Goal: Information Seeking & Learning: Learn about a topic

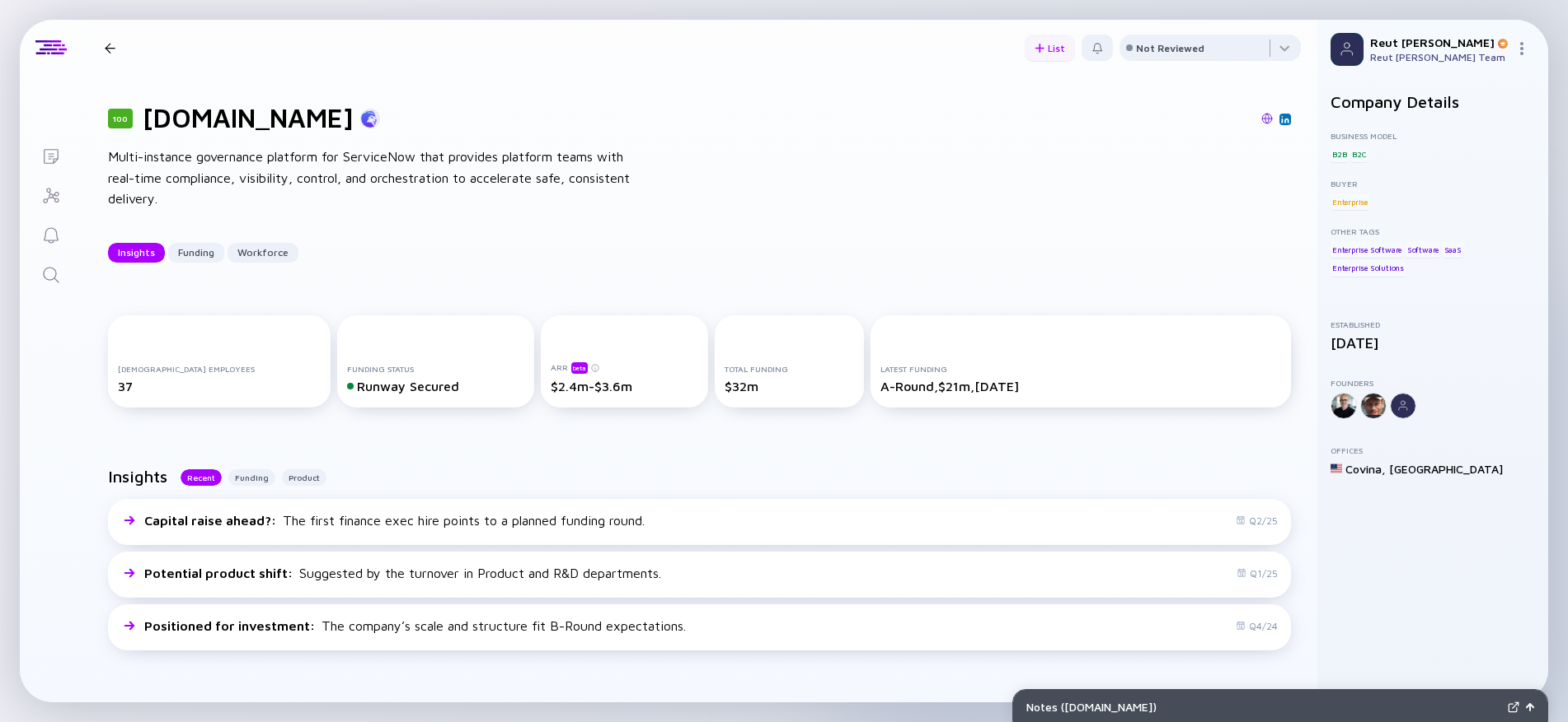
click at [1046, 48] on div "List" at bounding box center [1050, 48] width 51 height 25
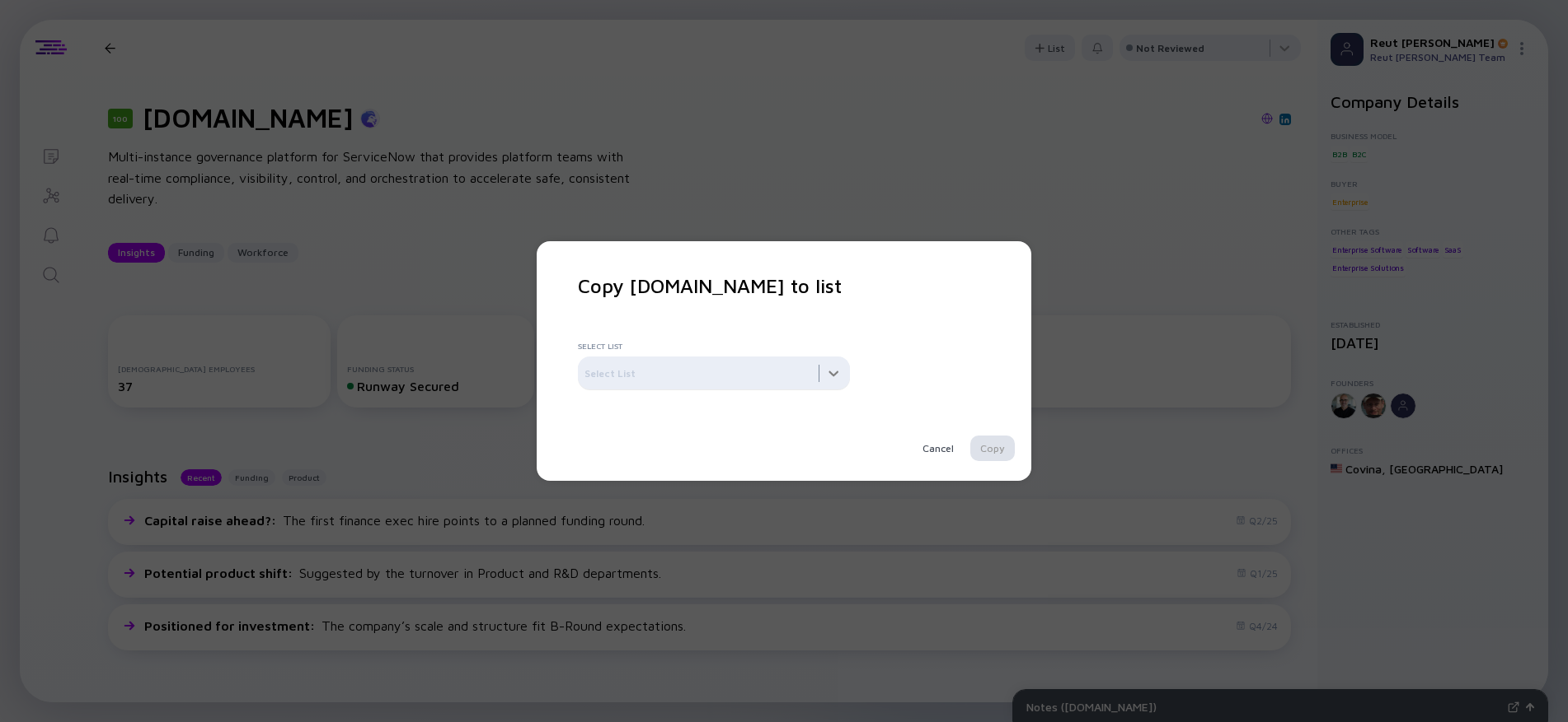
click at [796, 361] on div at bounding box center [713, 373] width 272 height 33
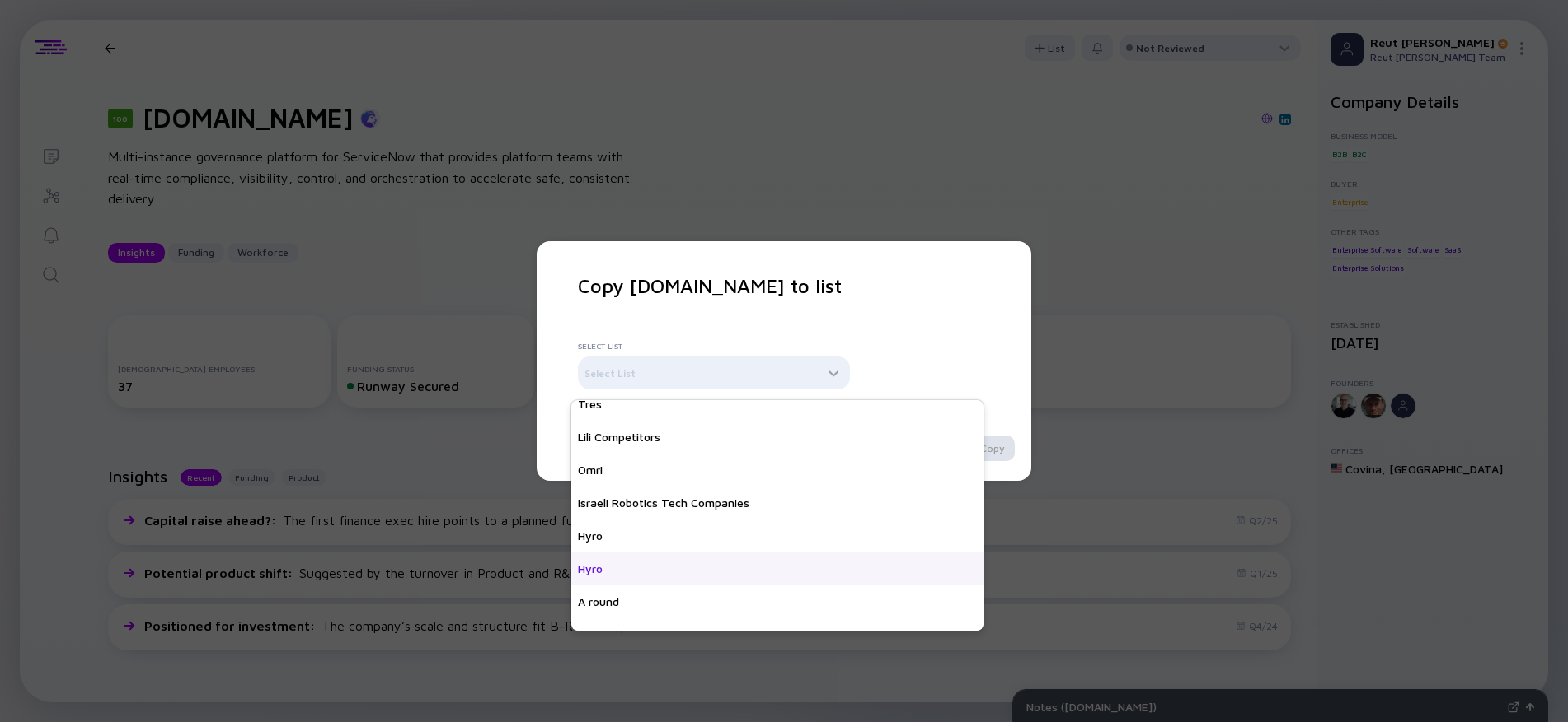
scroll to position [823, 0]
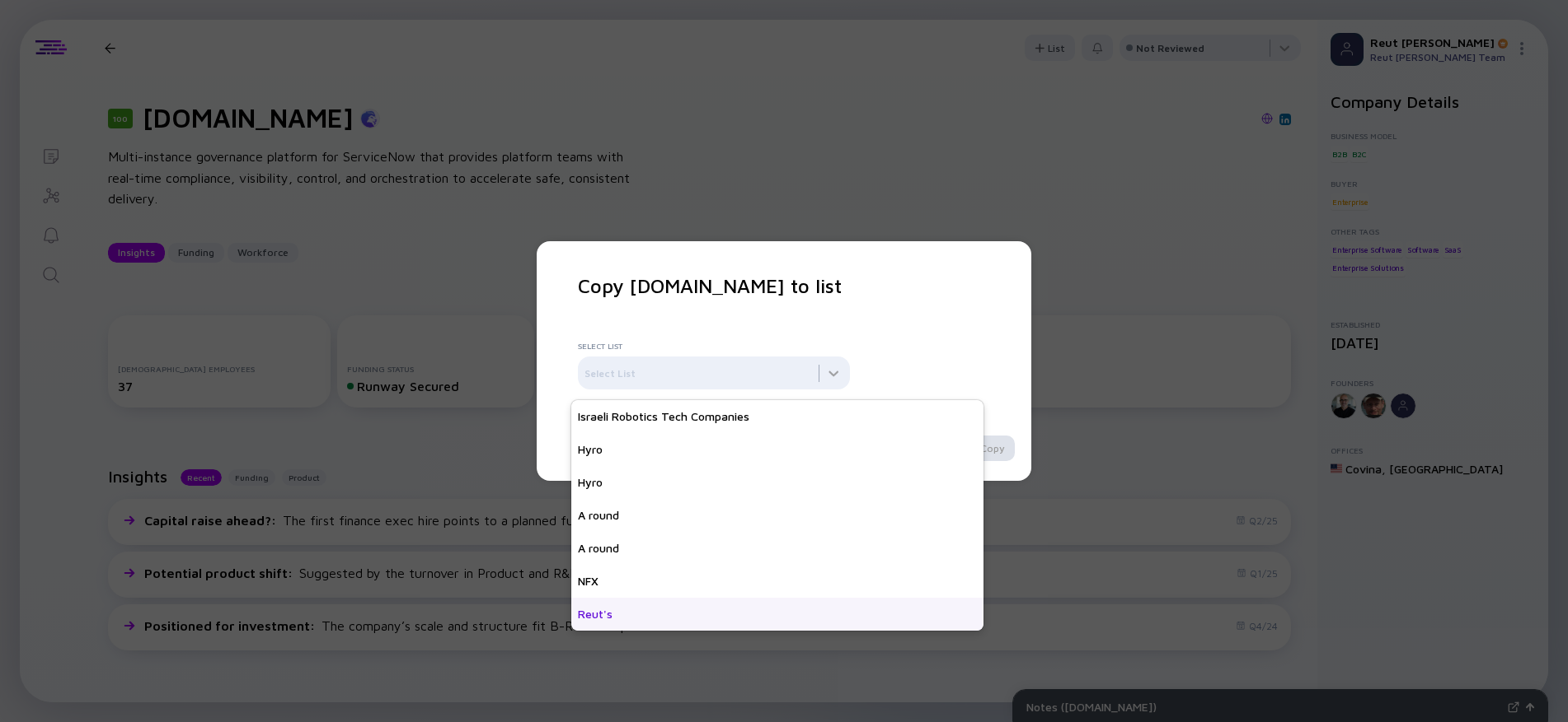
click at [657, 617] on div "Reut's" at bounding box center [777, 614] width 412 height 33
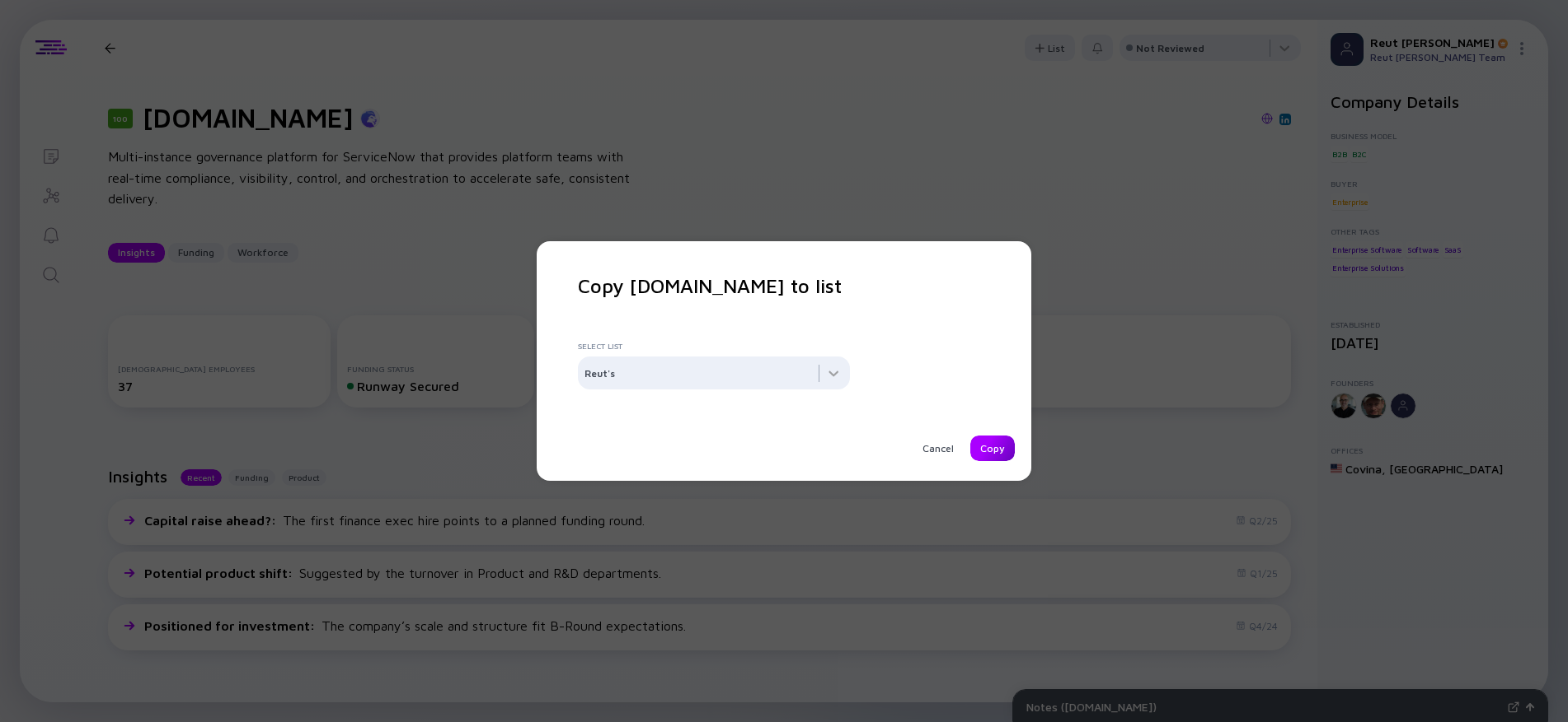
click at [993, 449] on div "Copy" at bounding box center [991, 449] width 44 height 25
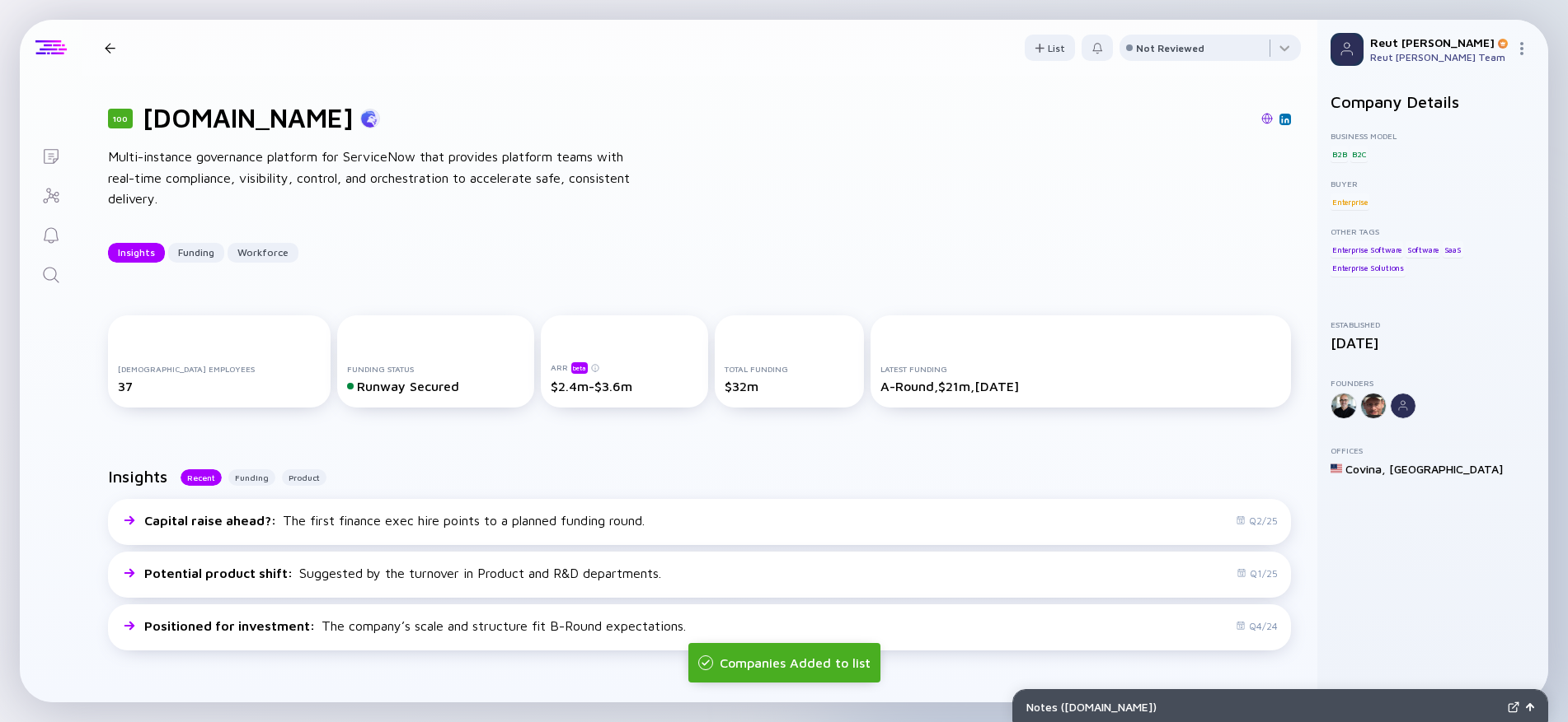
click at [54, 48] on div at bounding box center [51, 48] width 32 height 14
click at [66, 43] on div at bounding box center [51, 48] width 32 height 14
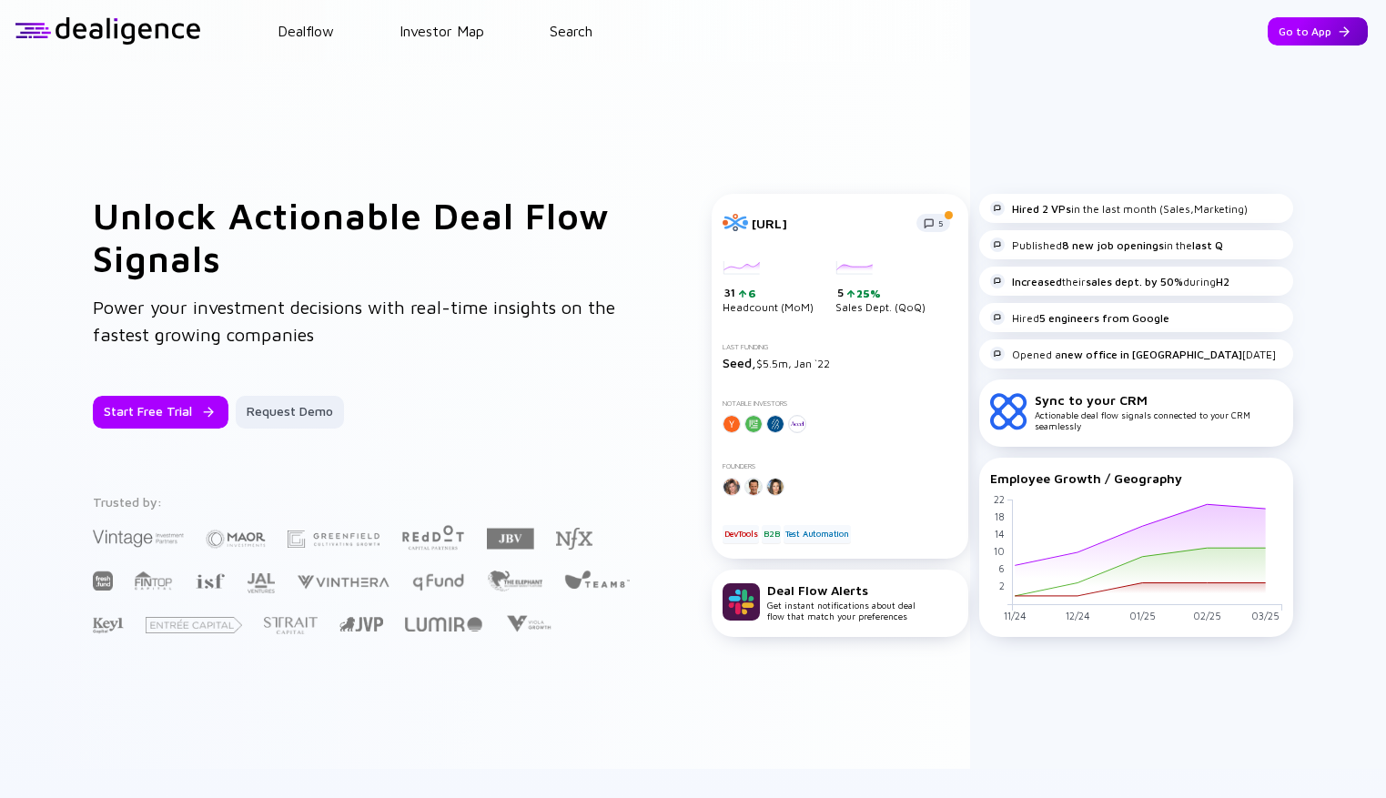
click at [1325, 26] on div "Go to App" at bounding box center [1318, 31] width 100 height 28
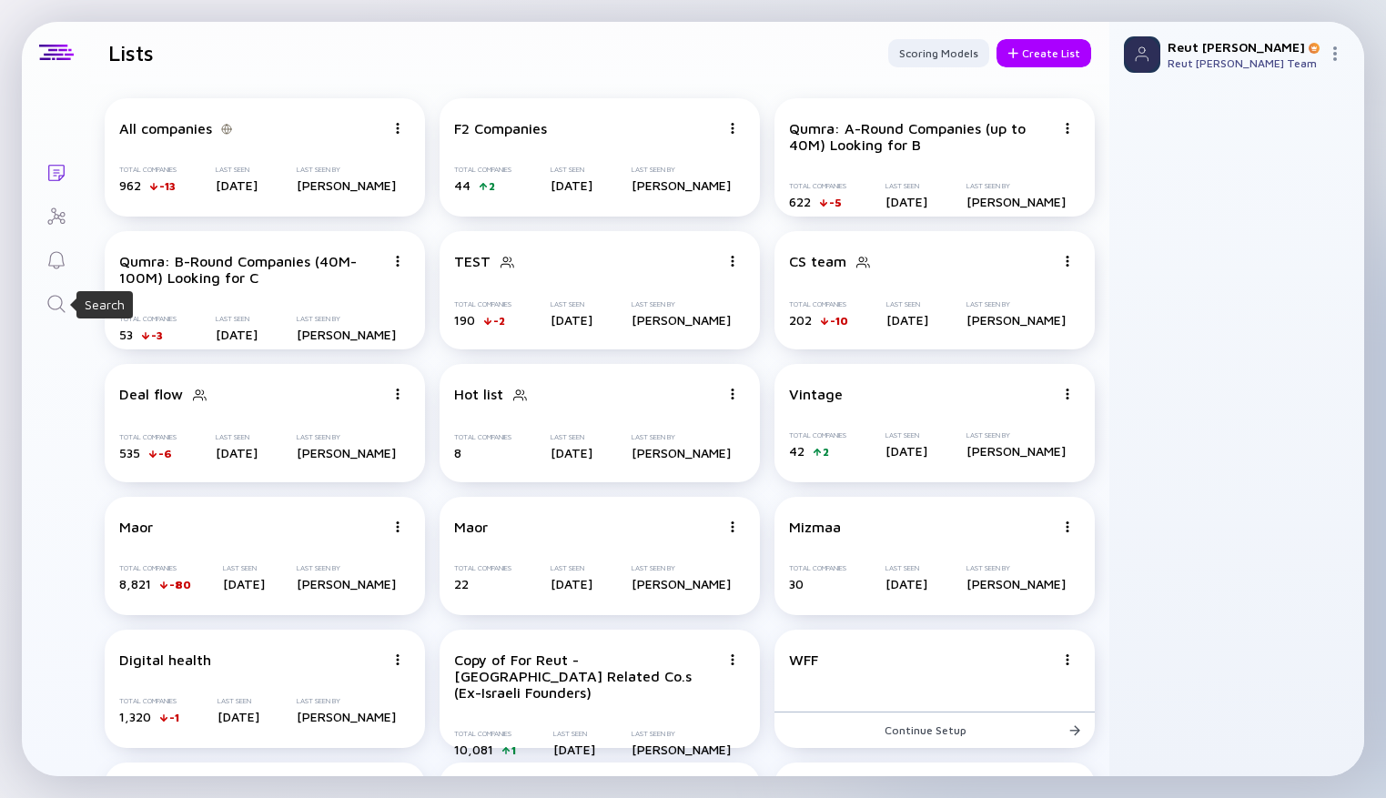
click at [56, 300] on icon "Search" at bounding box center [57, 304] width 22 height 22
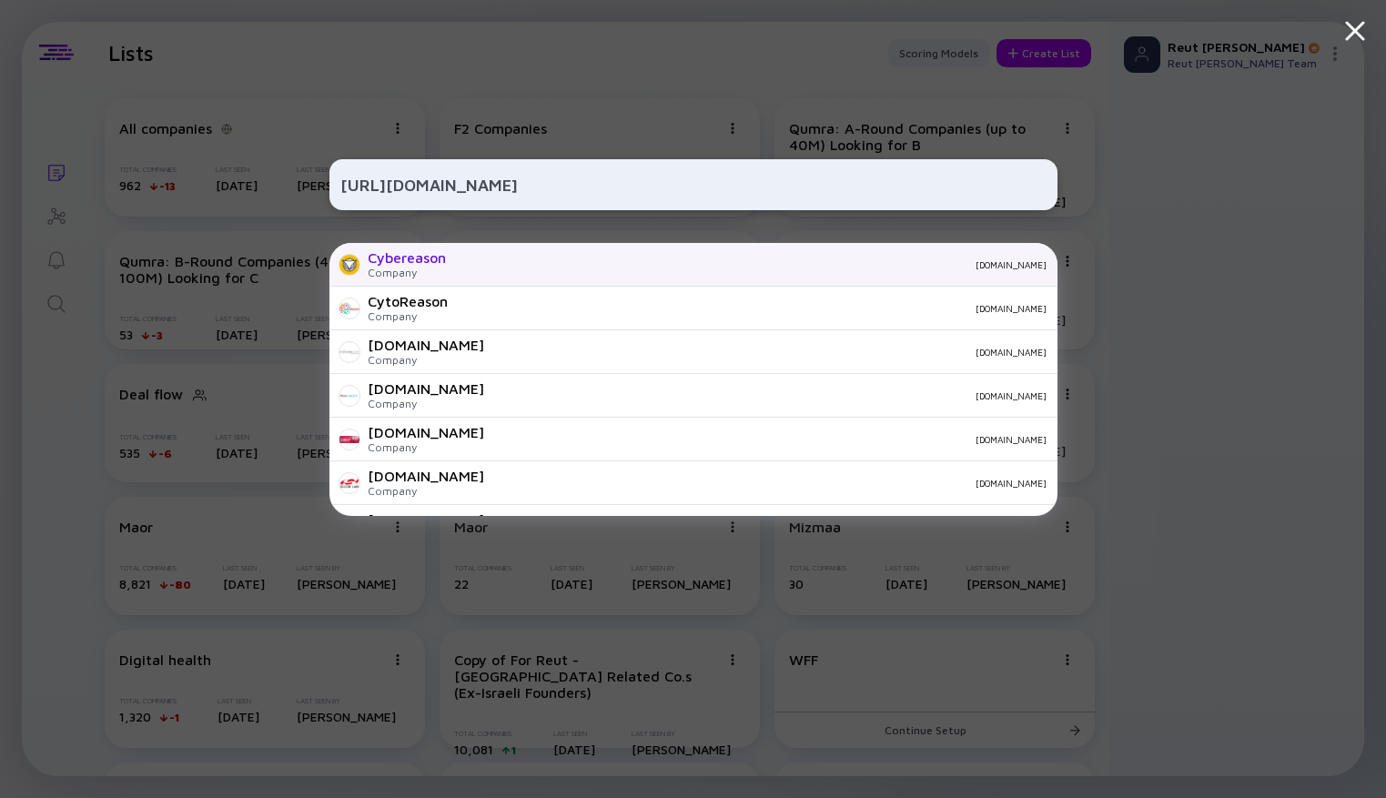
type input "[URL][DOMAIN_NAME]"
click at [564, 284] on div "Cybereason Company [DOMAIN_NAME]" at bounding box center [694, 265] width 728 height 44
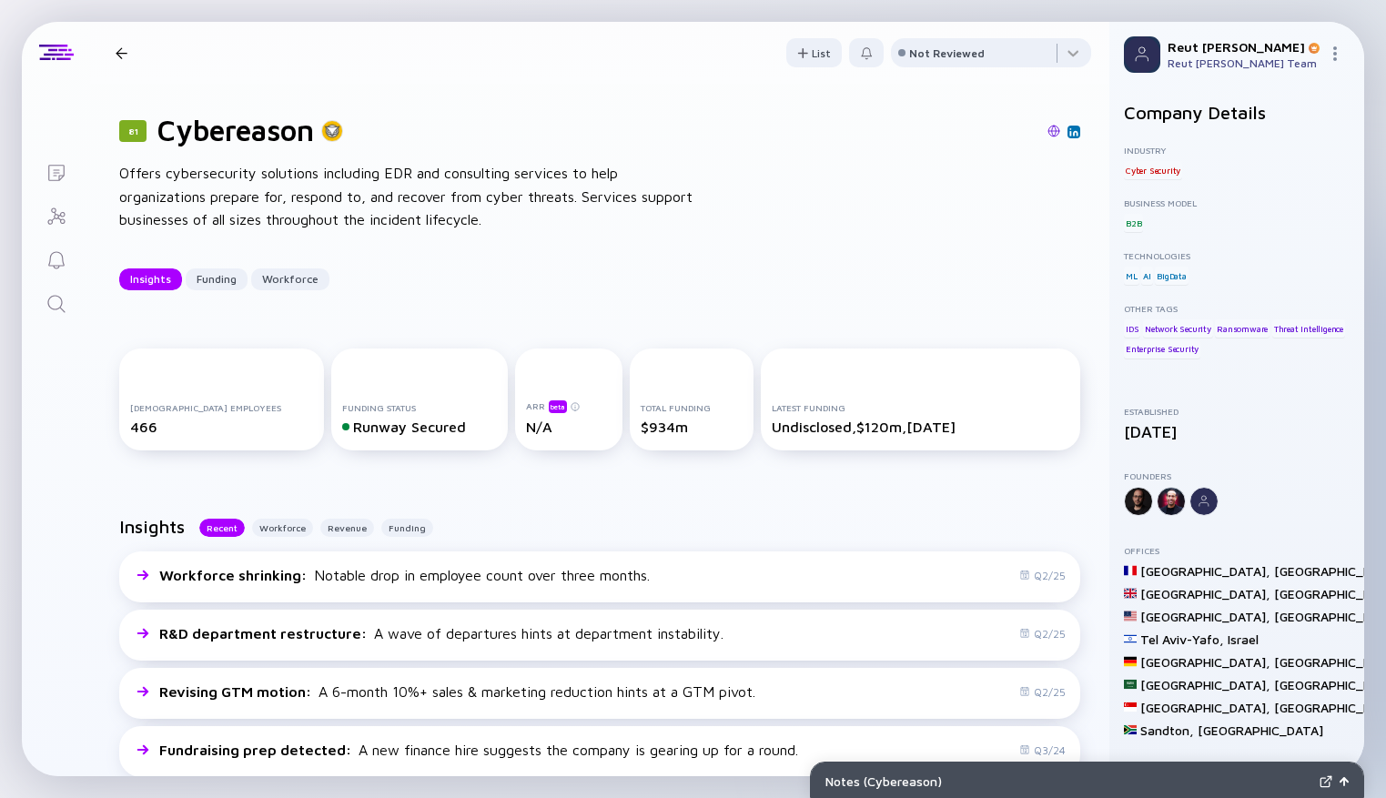
click at [923, 243] on div "81 Cybereason Offers cybersecurity solutions including EDR and consulting servi…" at bounding box center [600, 202] width 1020 height 236
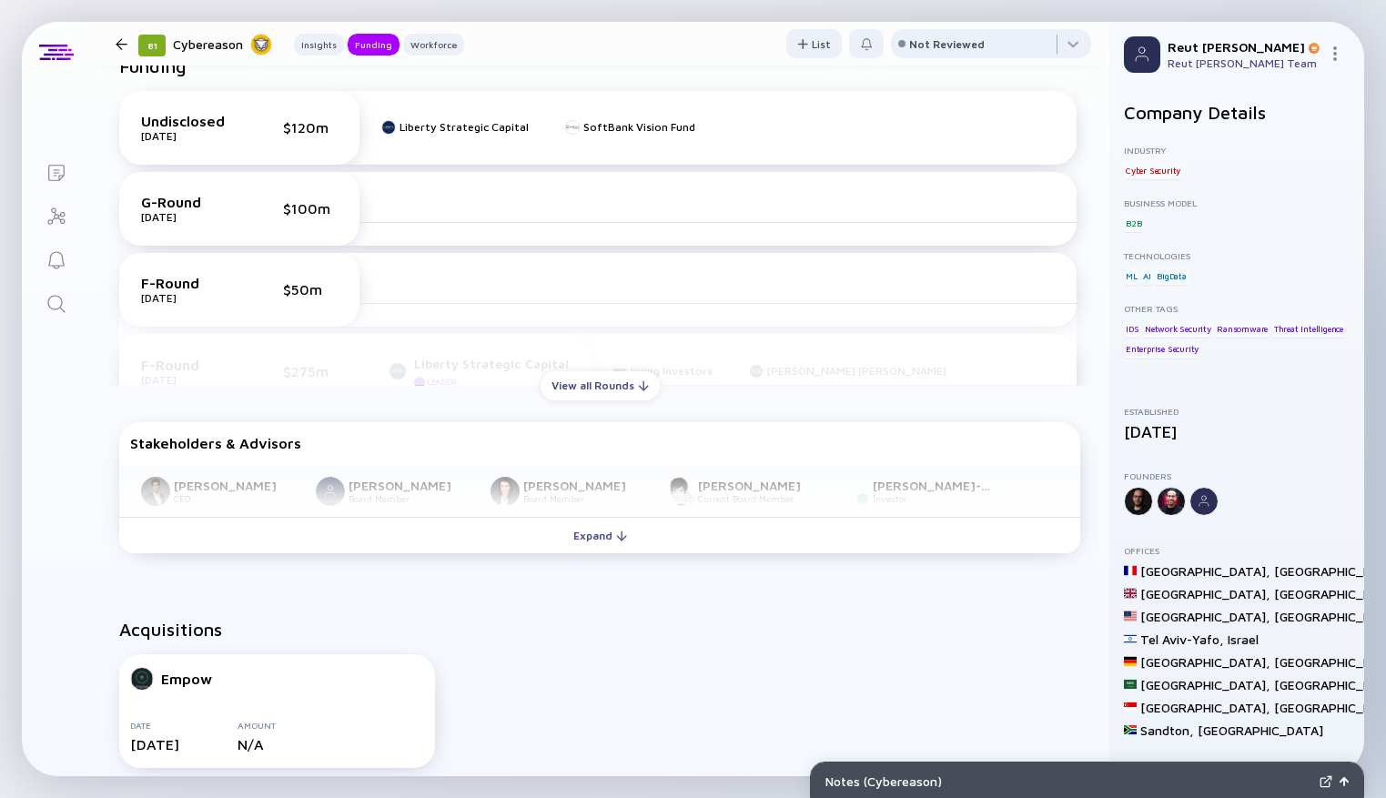
scroll to position [819, 0]
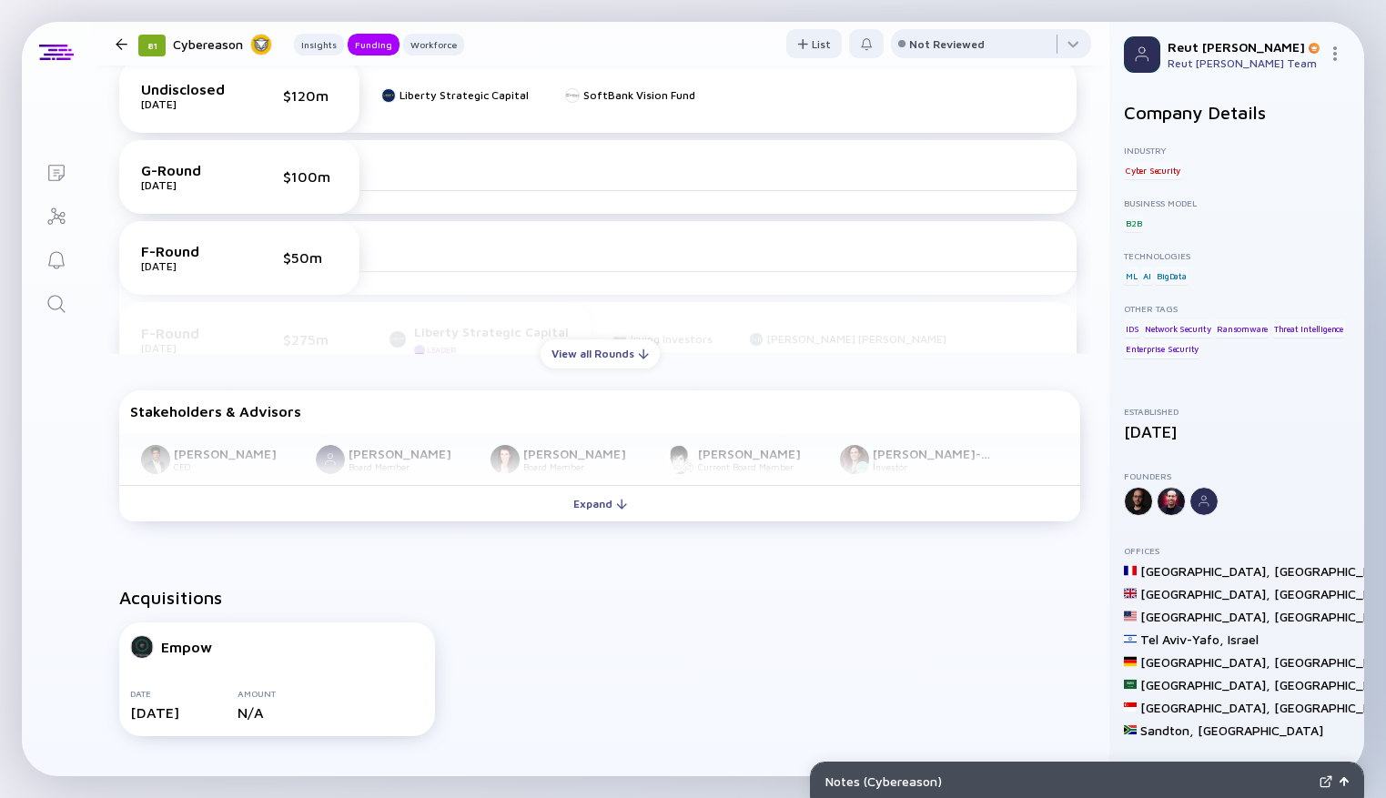
drag, startPoint x: 234, startPoint y: 501, endPoint x: 316, endPoint y: 411, distance: 121.8
drag, startPoint x: 585, startPoint y: 361, endPoint x: 522, endPoint y: 560, distance: 208.4
click at [522, 560] on div "Acquisitions Empow Date [DATE] Amount N/A" at bounding box center [600, 665] width 1020 height 215
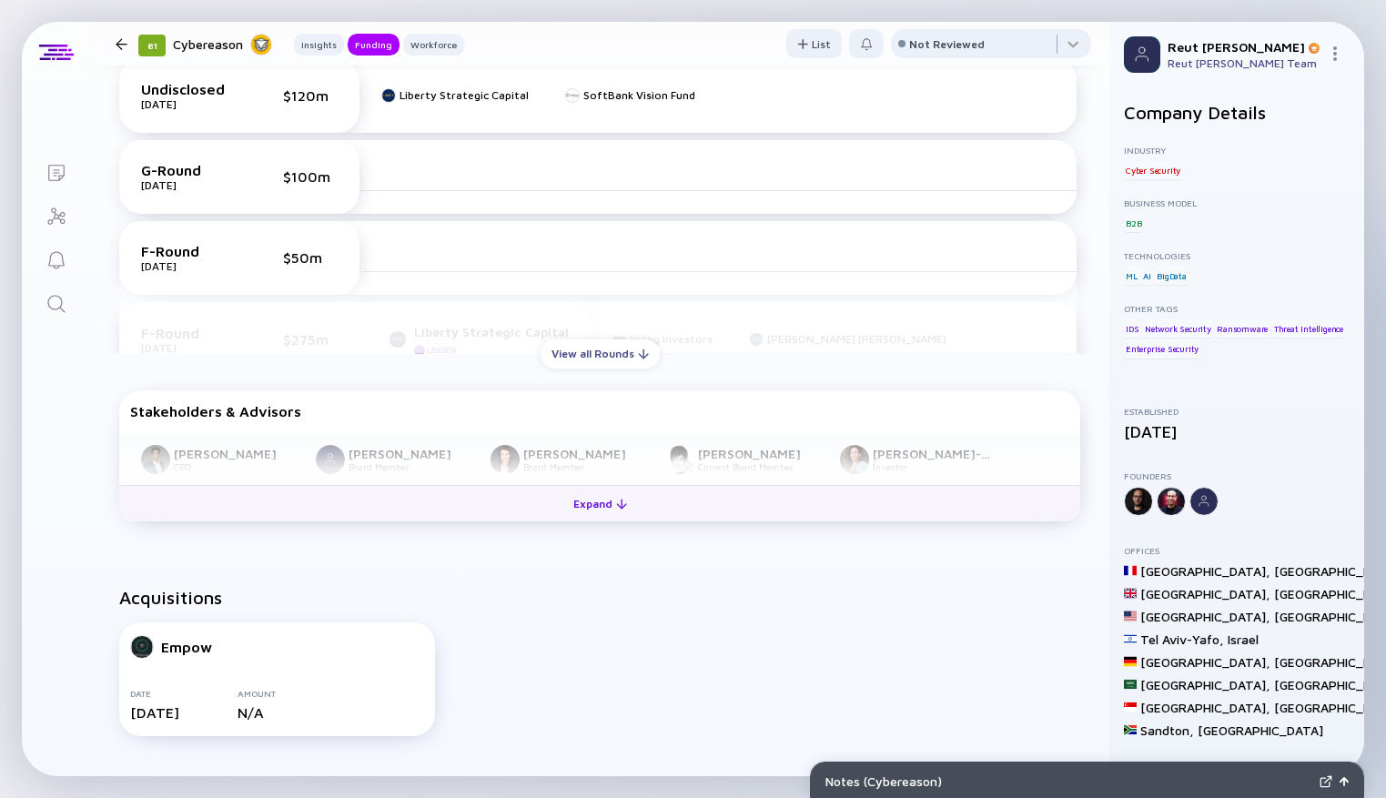
click at [584, 498] on div "Expand" at bounding box center [601, 504] width 76 height 28
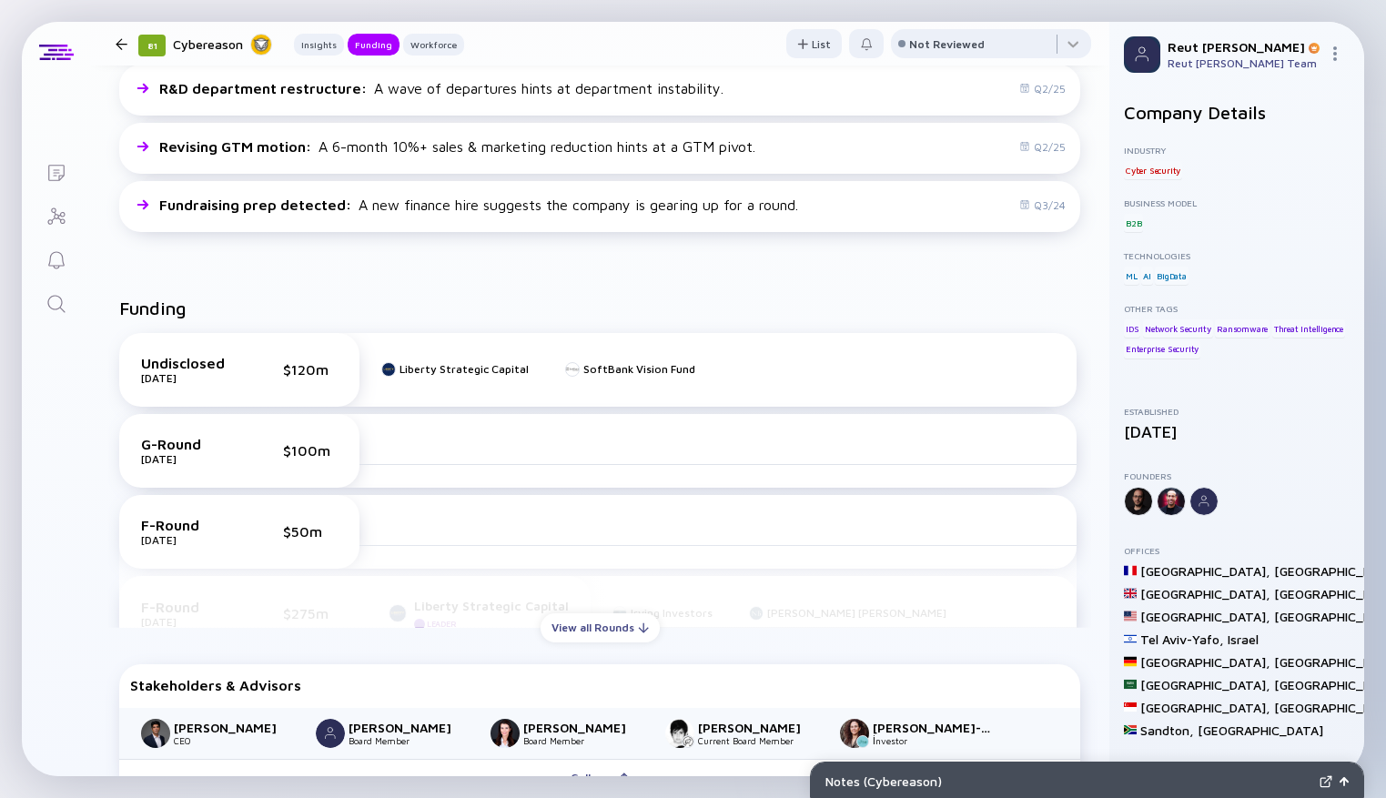
scroll to position [546, 0]
click at [586, 629] on div "View all Rounds" at bounding box center [600, 627] width 119 height 28
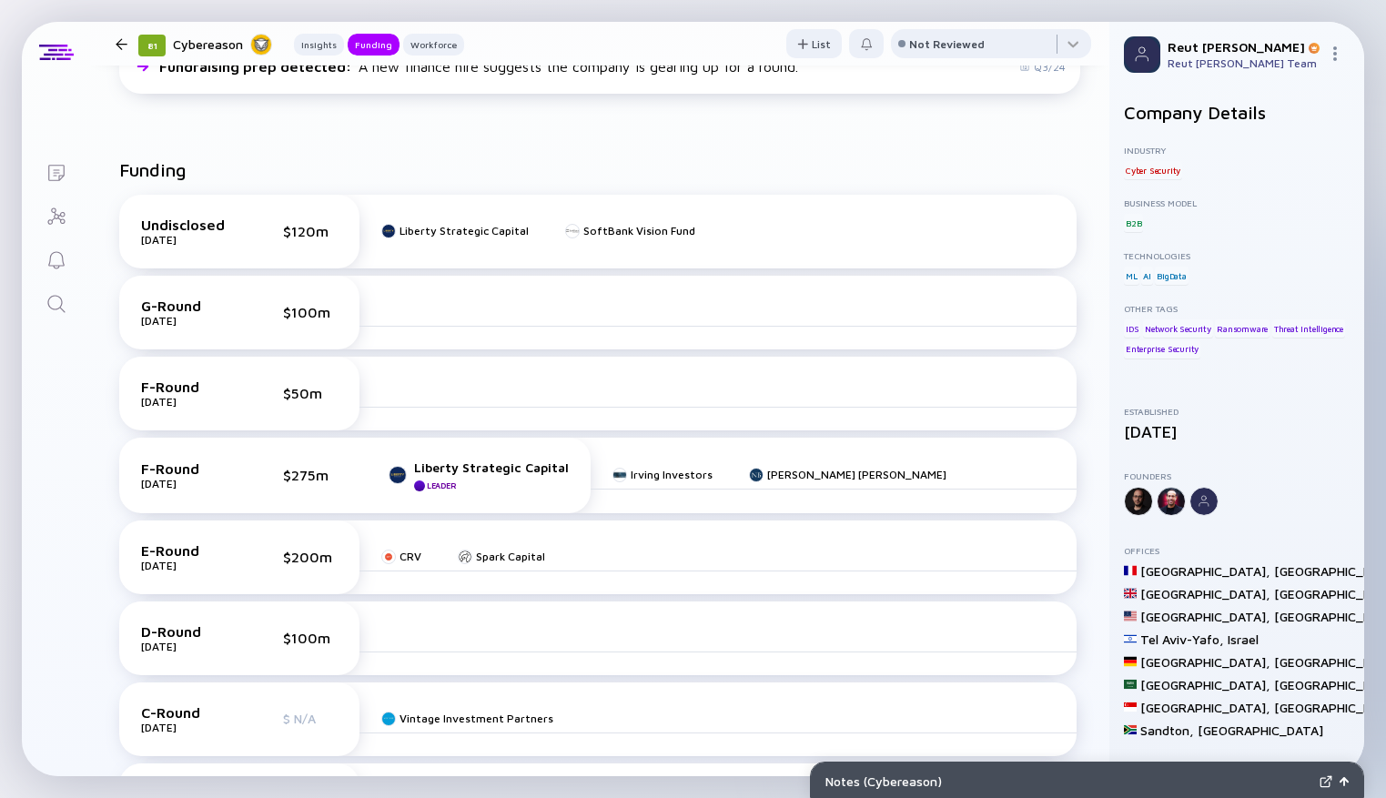
scroll to position [728, 0]
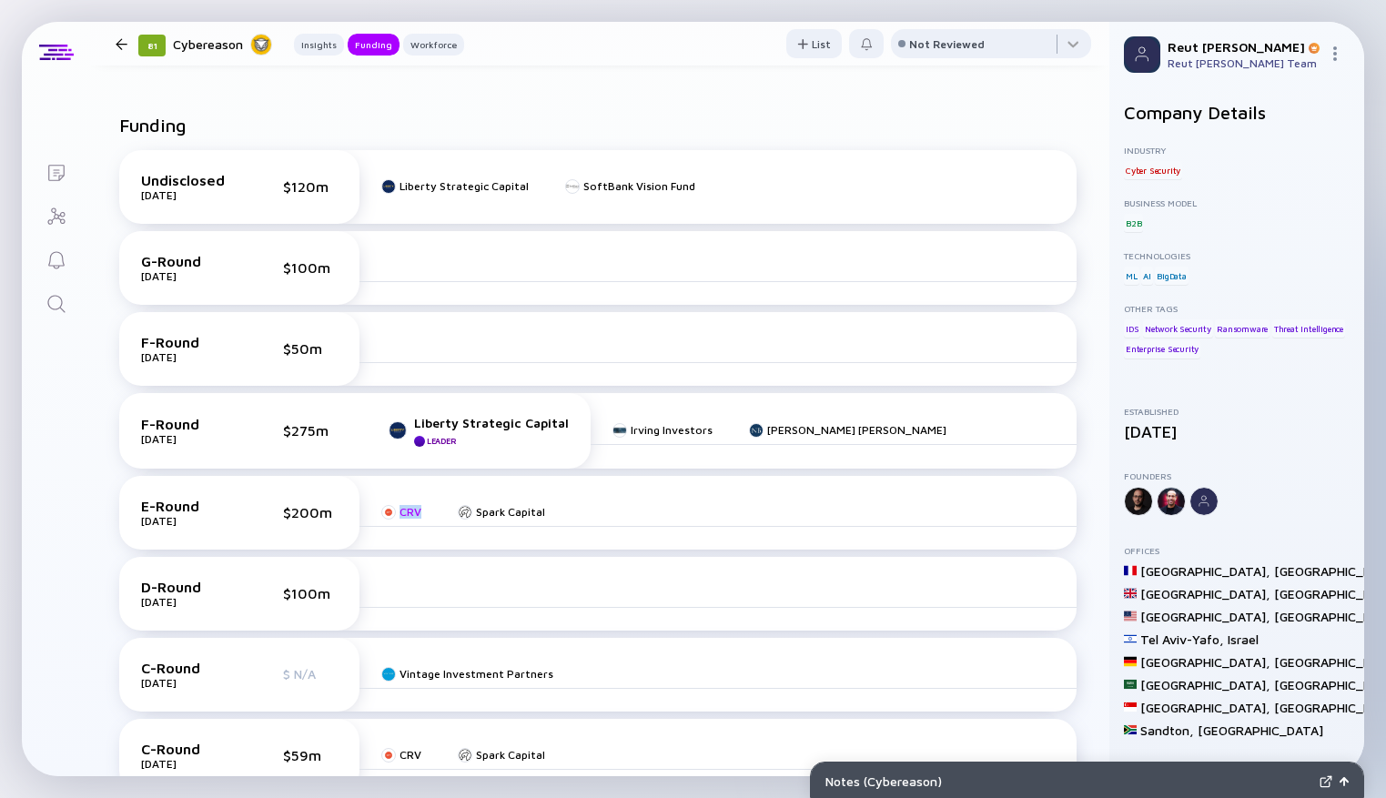
drag, startPoint x: 421, startPoint y: 514, endPoint x: 389, endPoint y: 515, distance: 32.8
click at [389, 515] on div "CRV Spark Capital" at bounding box center [718, 512] width 717 height 29
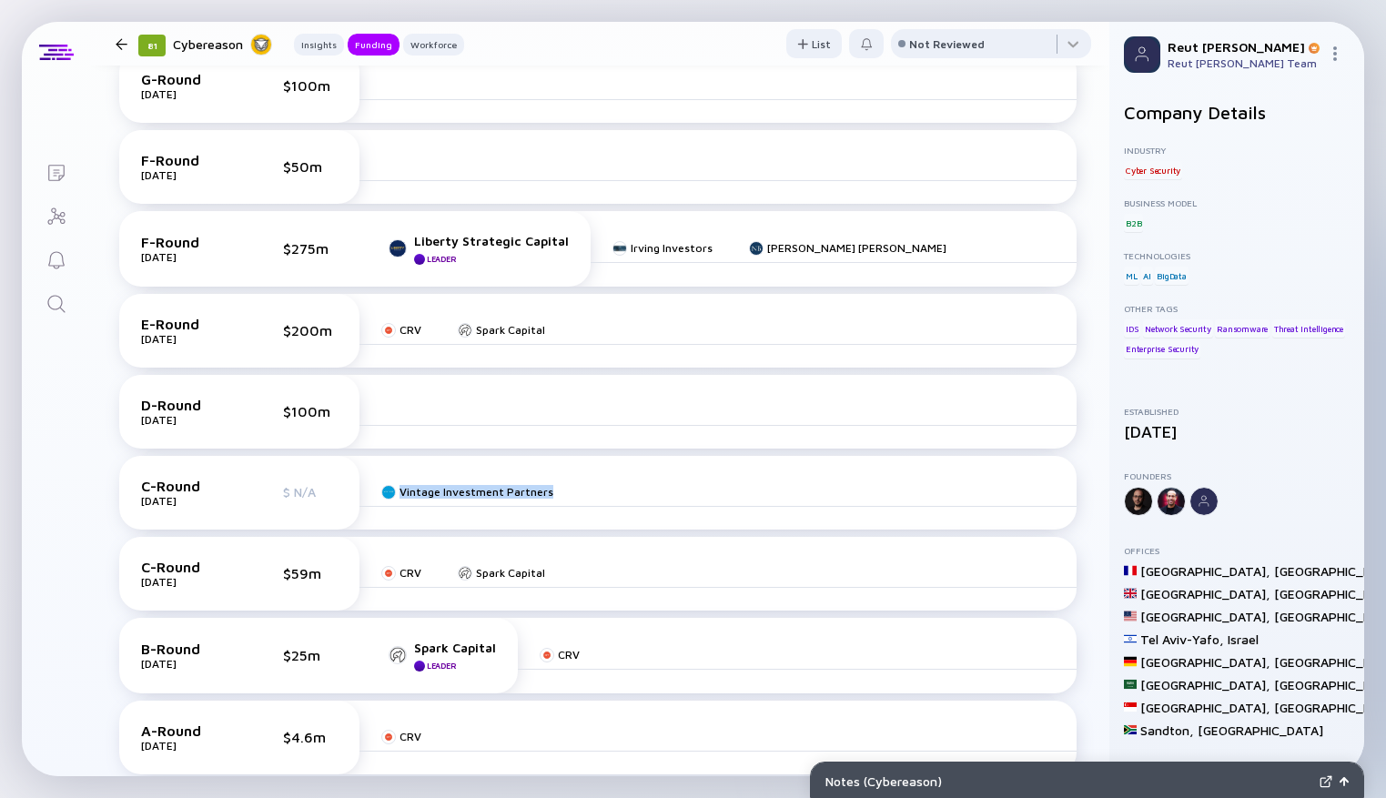
drag, startPoint x: 554, startPoint y: 498, endPoint x: 379, endPoint y: 506, distance: 175.0
click at [379, 503] on div "Vintage Investment Partners" at bounding box center [718, 492] width 717 height 29
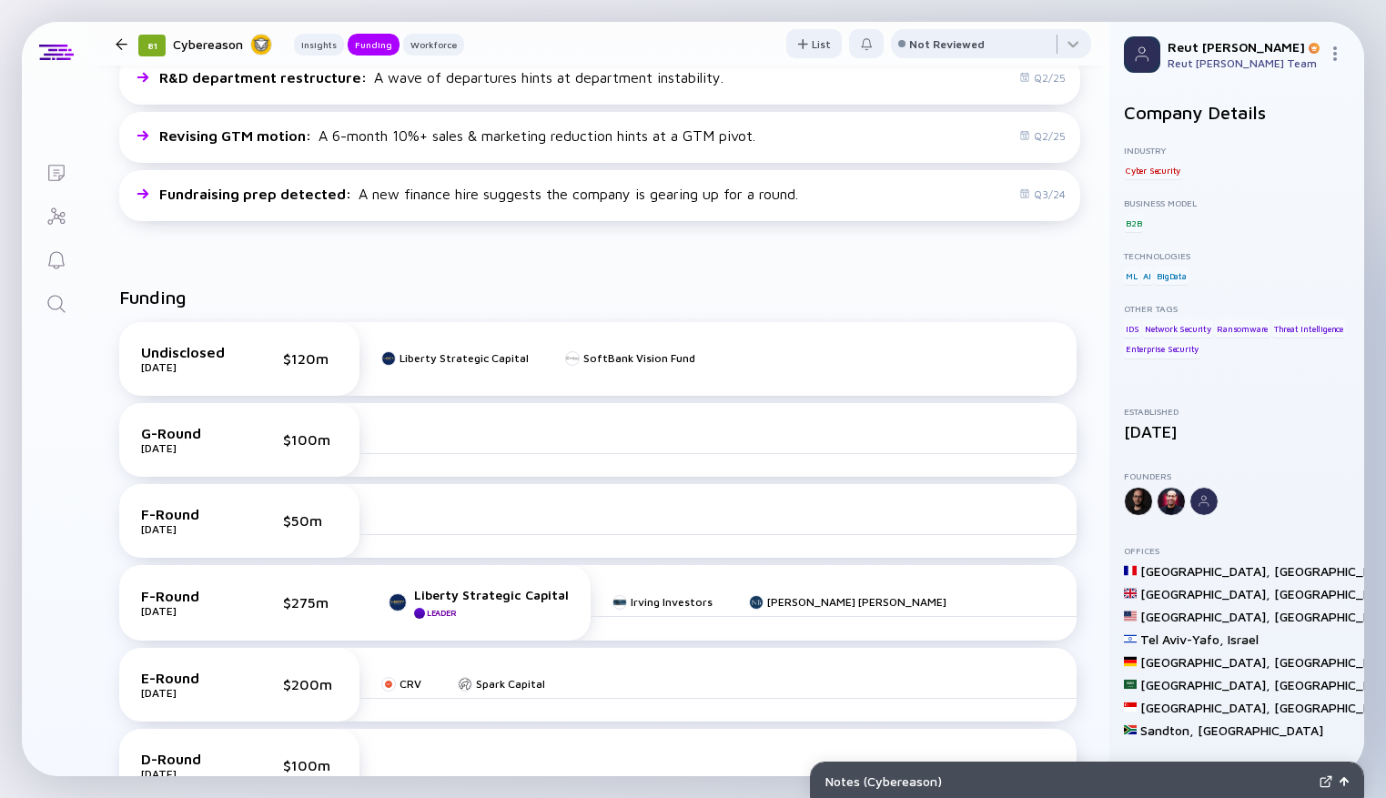
scroll to position [637, 0]
